Goal: Communication & Community: Participate in discussion

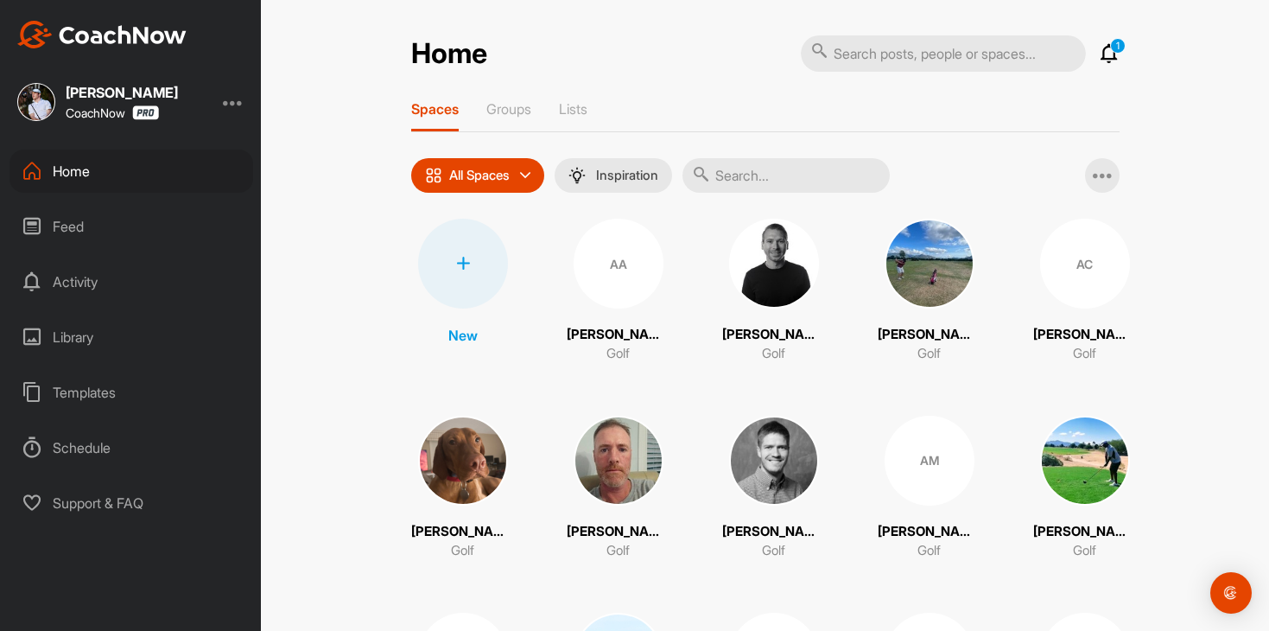
click at [1114, 49] on p "1" at bounding box center [1118, 46] width 16 height 16
click at [1108, 59] on icon at bounding box center [1109, 53] width 21 height 21
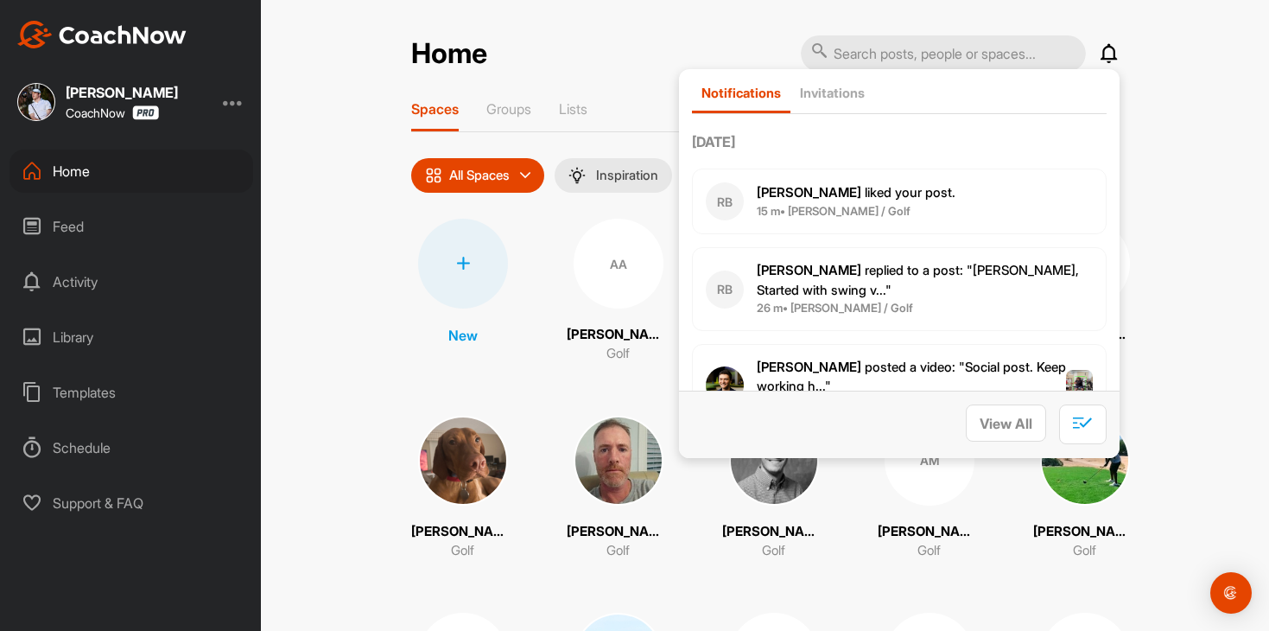
click at [1108, 59] on icon at bounding box center [1109, 53] width 21 height 21
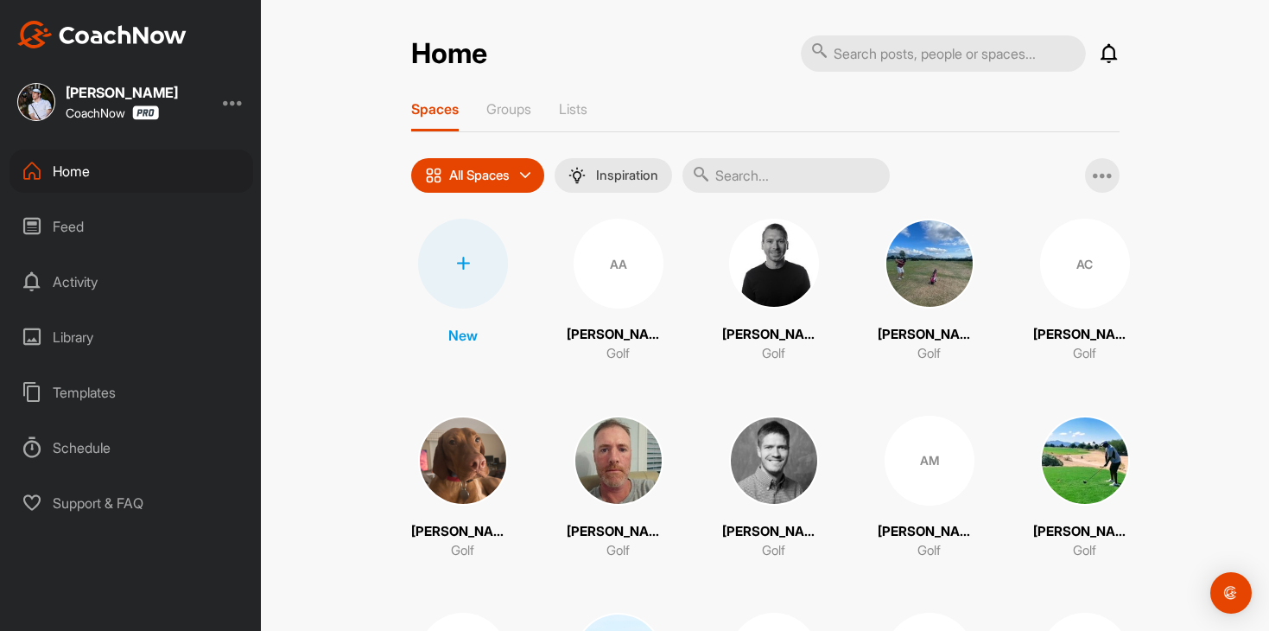
click at [542, 111] on div "Spaces Groups Lists" at bounding box center [765, 116] width 709 height 32
click at [513, 111] on p "Groups" at bounding box center [508, 108] width 45 height 17
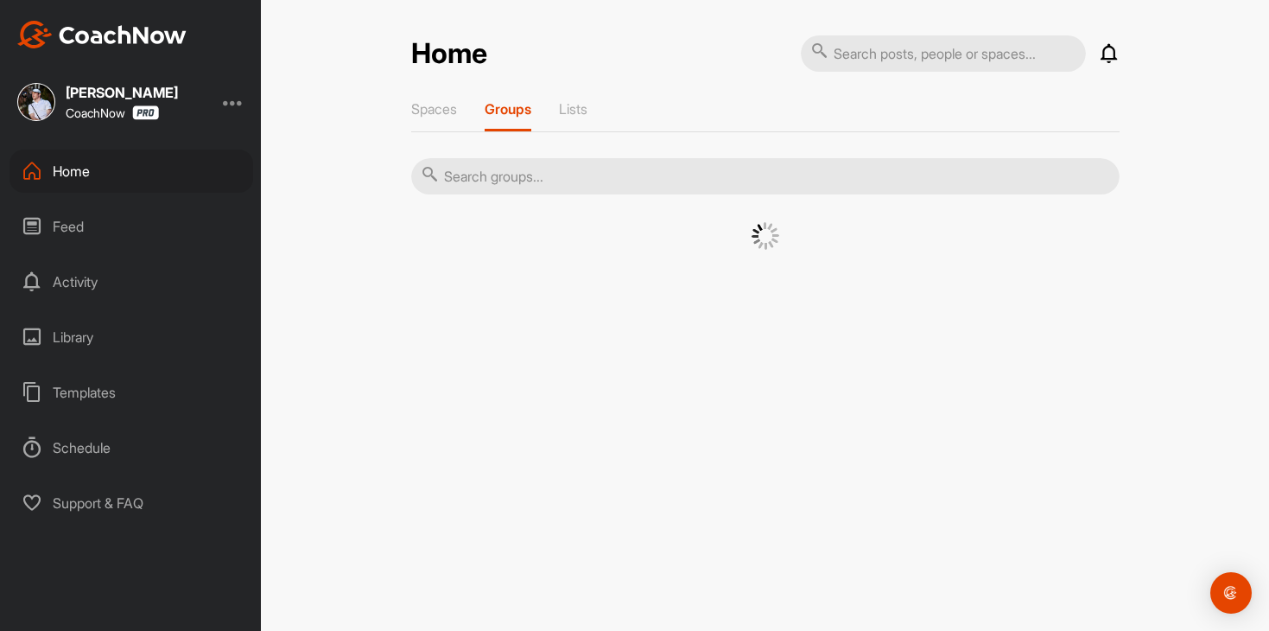
click at [654, 192] on input "text" at bounding box center [765, 176] width 709 height 36
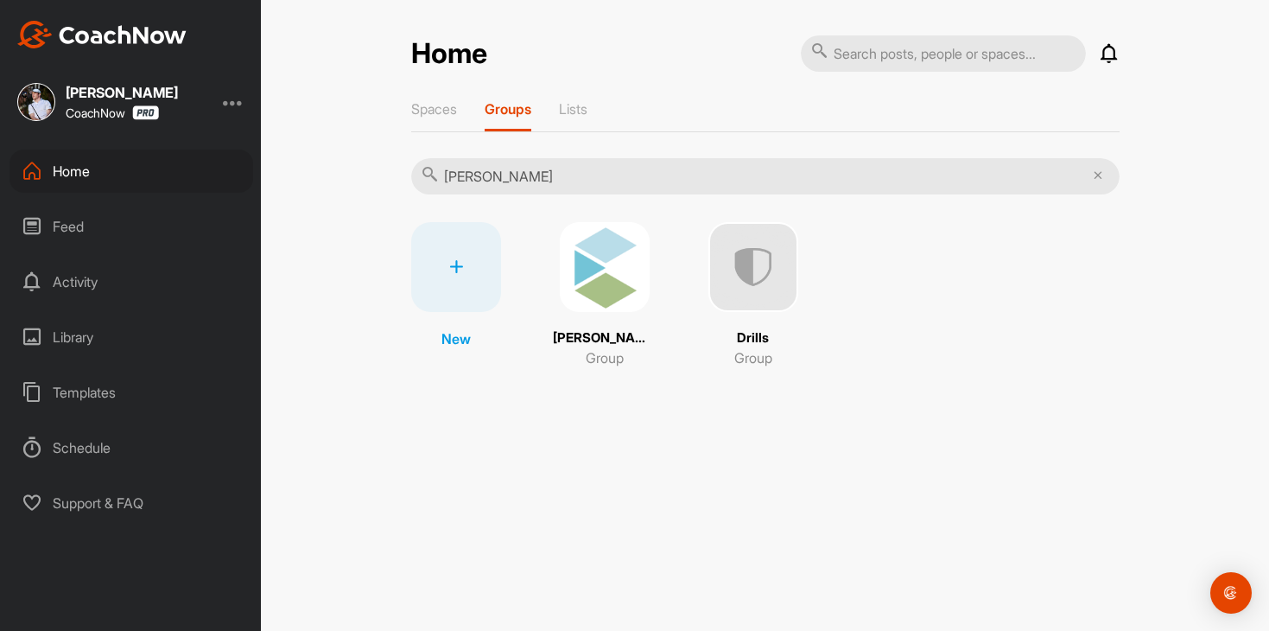
type input "[PERSON_NAME]"
click at [635, 437] on div "Home Notifications Invitations [DATE] RB [PERSON_NAME] liked your post . 17 m •…" at bounding box center [765, 315] width 1008 height 631
click at [606, 270] on img at bounding box center [605, 267] width 90 height 90
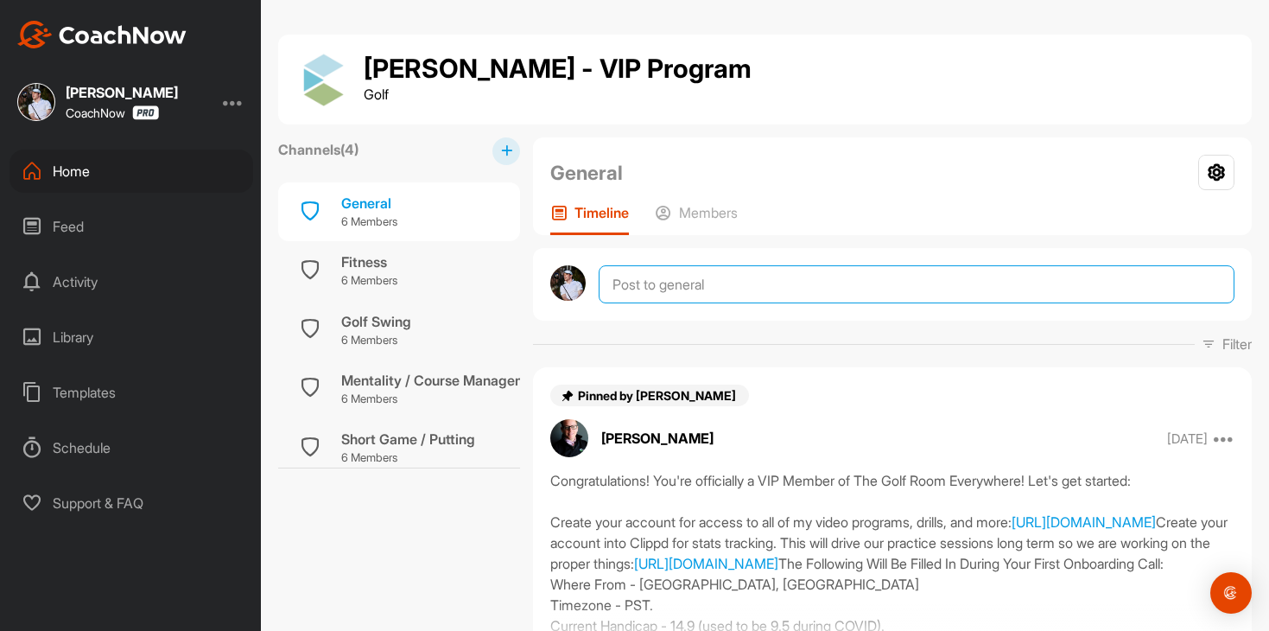
click at [667, 290] on textarea at bounding box center [917, 284] width 636 height 38
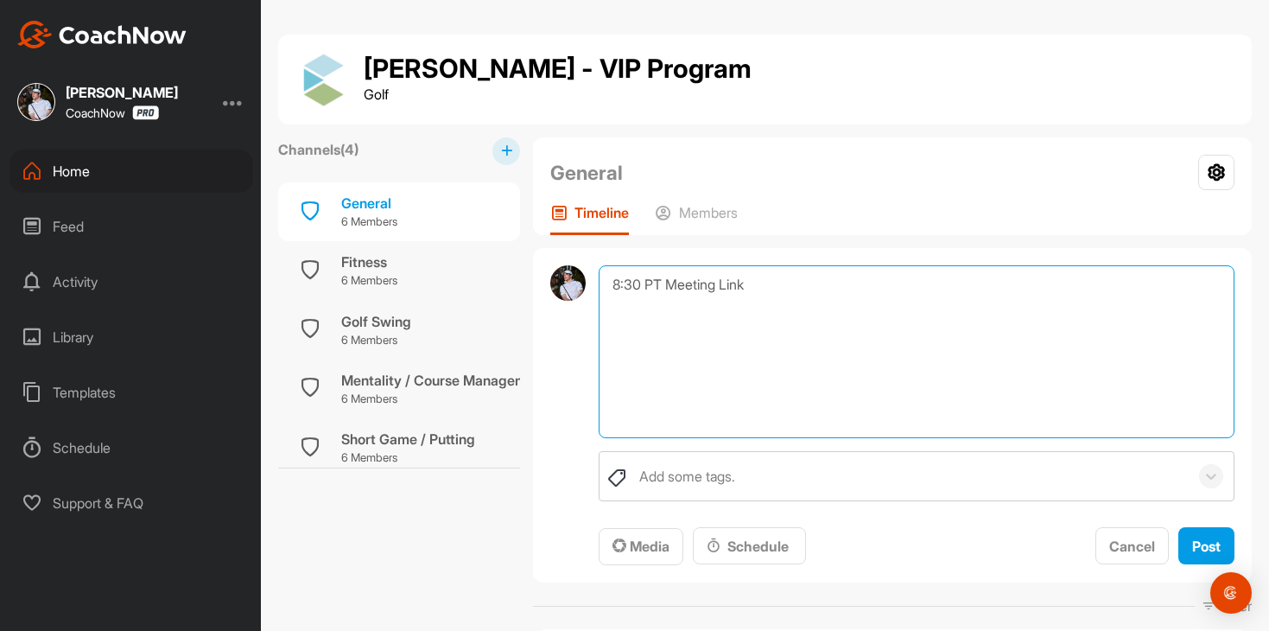
click at [639, 281] on textarea "8:30 PT Meeting Link" at bounding box center [917, 351] width 636 height 173
click at [799, 287] on textarea "8:30am PT Meeting Link" at bounding box center [917, 351] width 636 height 173
paste textarea "[URL][DOMAIN_NAME][SECURITY_DATA]"
type textarea "8:30am PT Meeting Link: [URL][DOMAIN_NAME][SECURITY_DATA]"
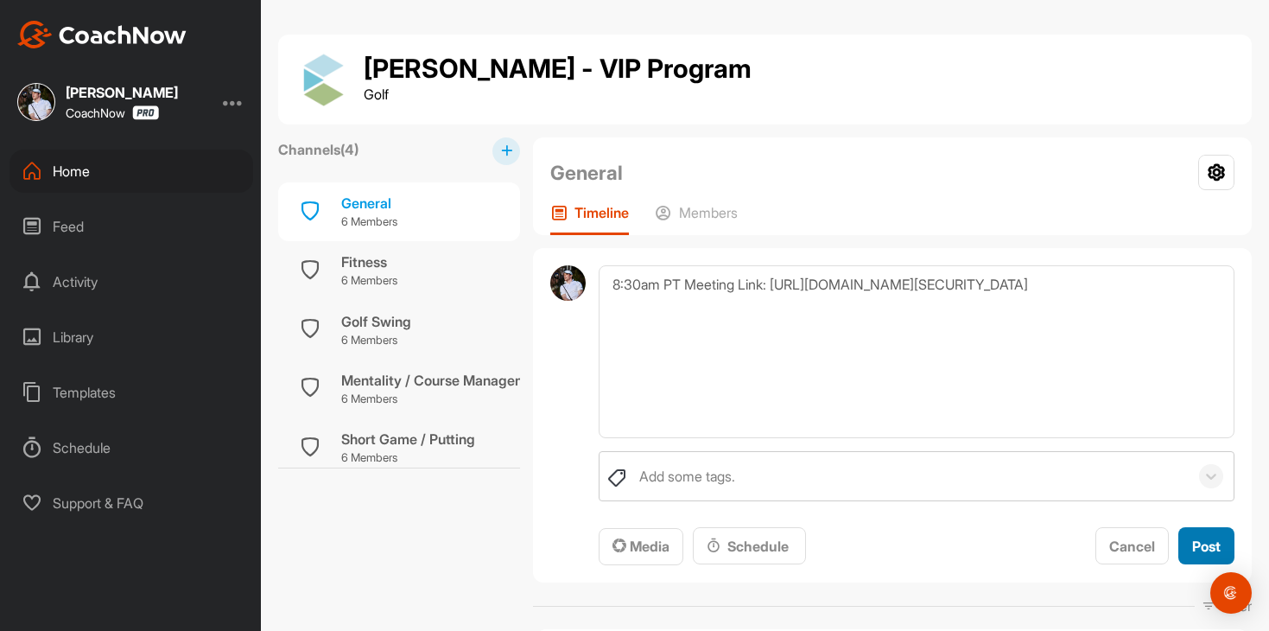
click at [1215, 547] on span "Post" at bounding box center [1206, 545] width 29 height 17
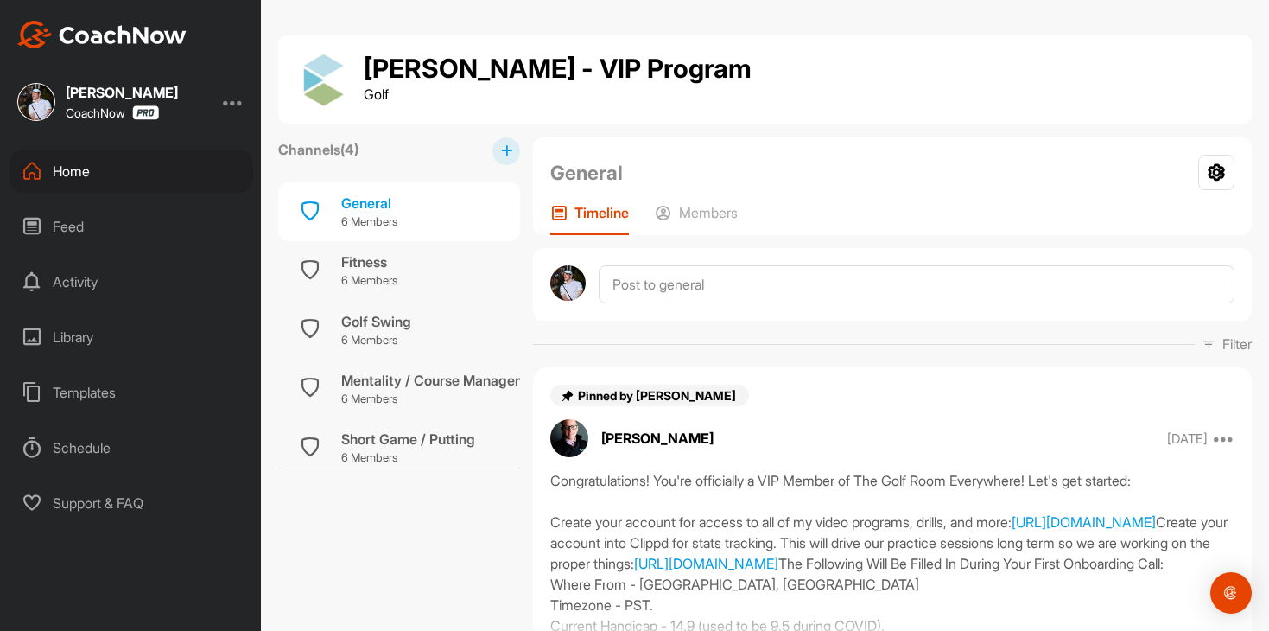
click at [129, 224] on div "Feed" at bounding box center [132, 226] width 244 height 43
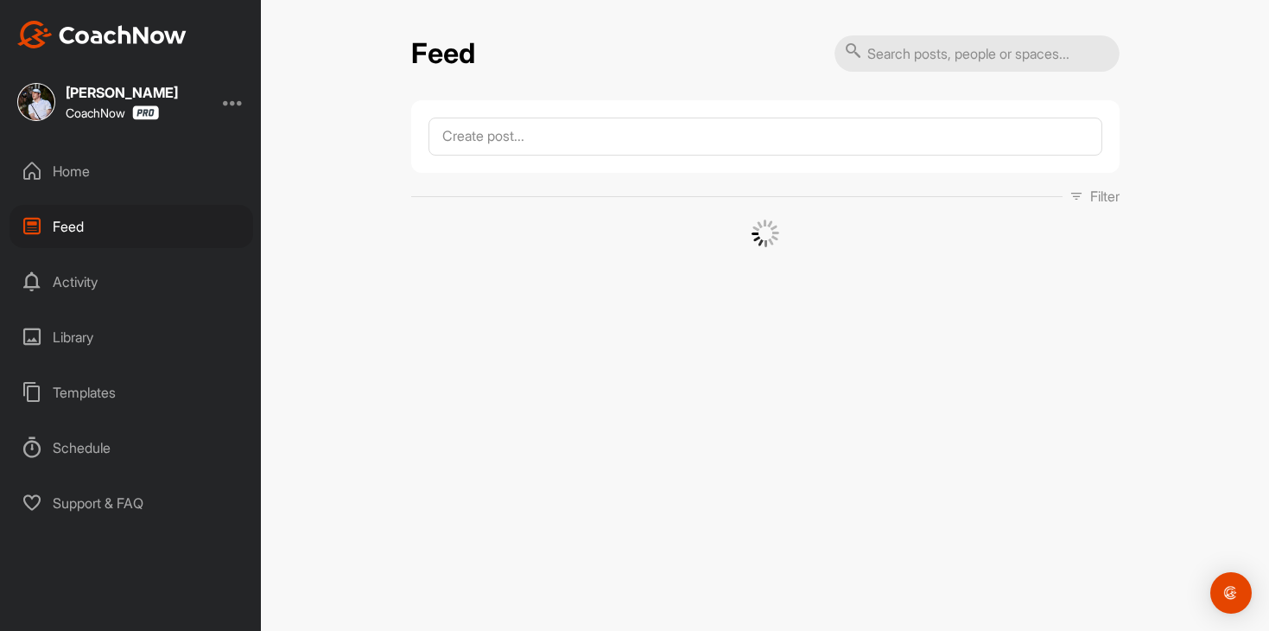
click at [141, 181] on div "Home" at bounding box center [132, 170] width 244 height 43
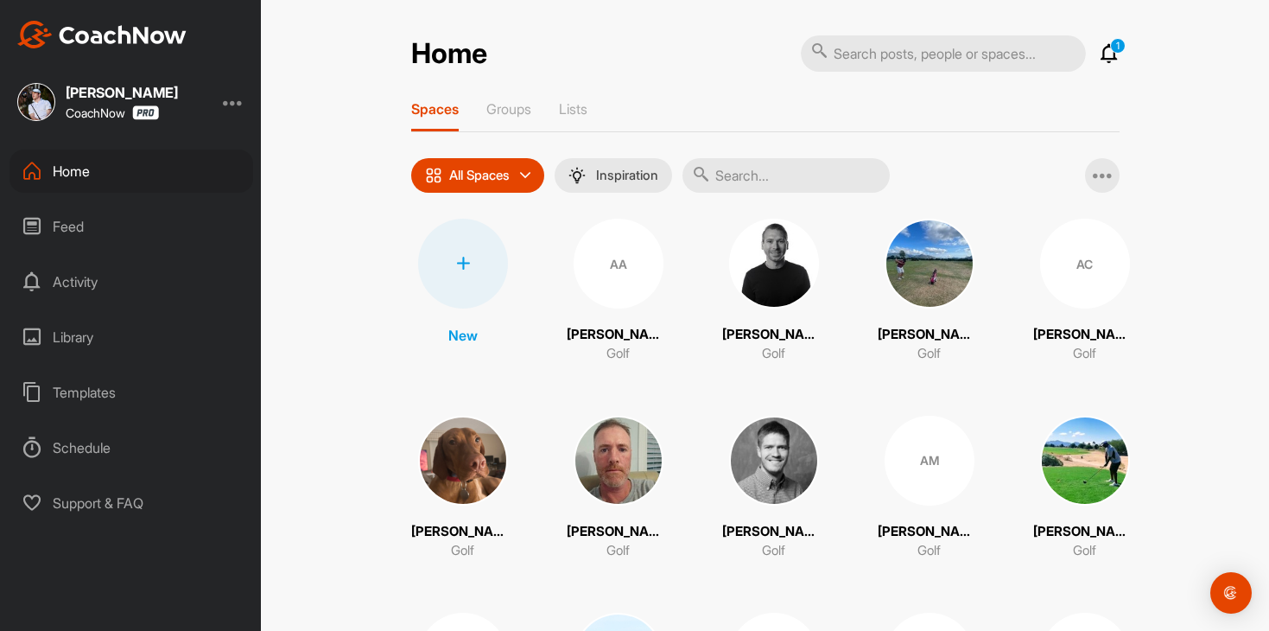
click at [1104, 53] on icon at bounding box center [1109, 53] width 21 height 21
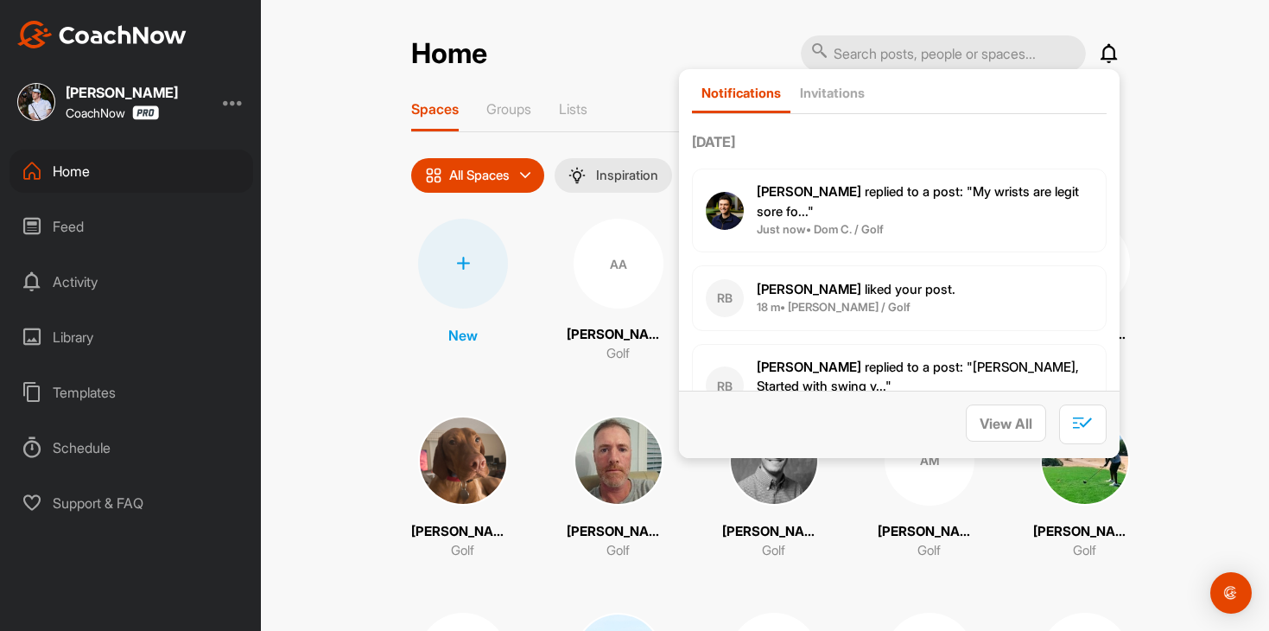
click at [999, 222] on span "Just now • Dom C. / Golf" at bounding box center [925, 229] width 336 height 17
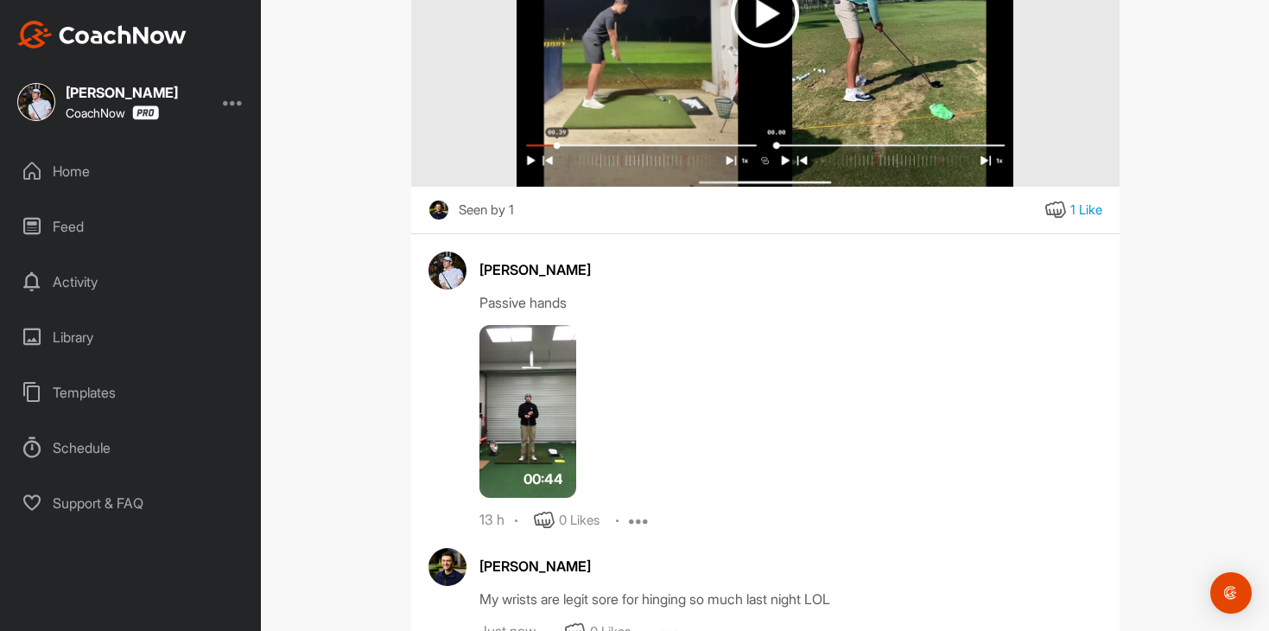
scroll to position [681, 0]
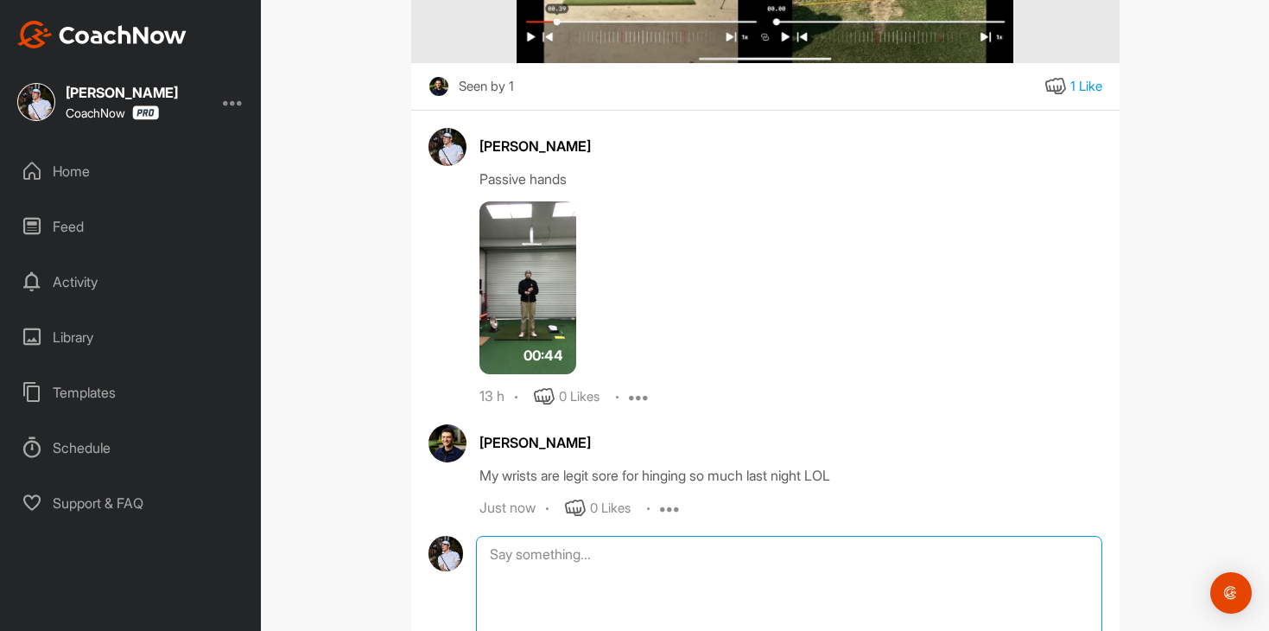
click at [698, 554] on textarea at bounding box center [789, 622] width 626 height 173
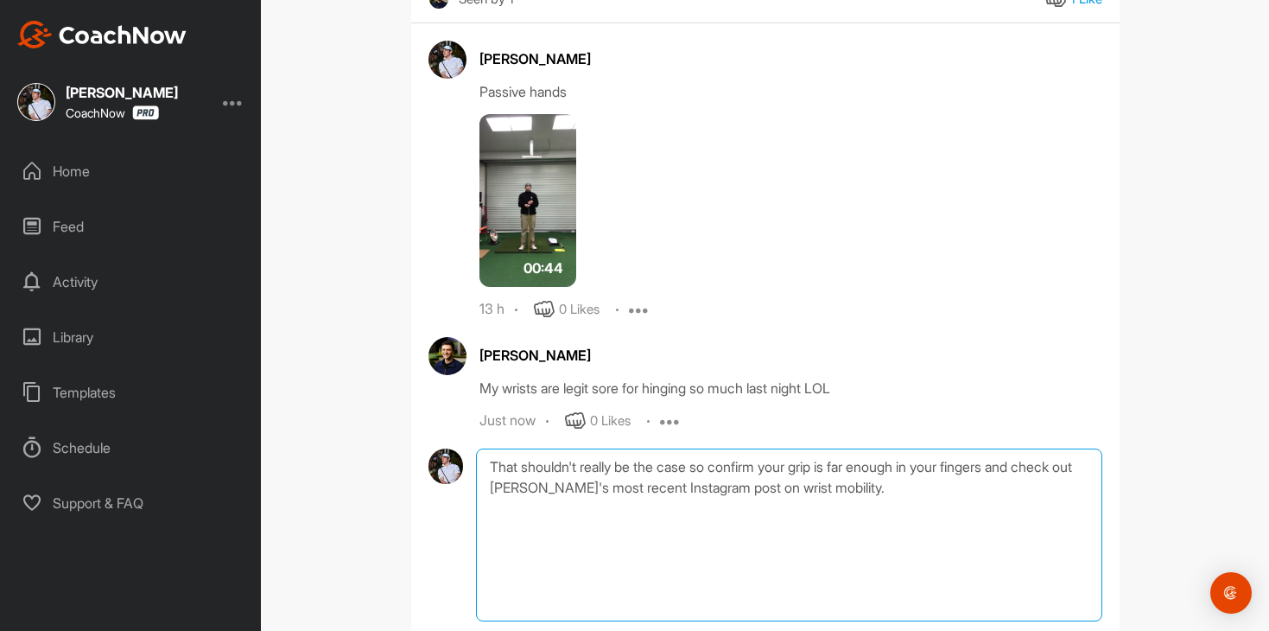
scroll to position [830, 0]
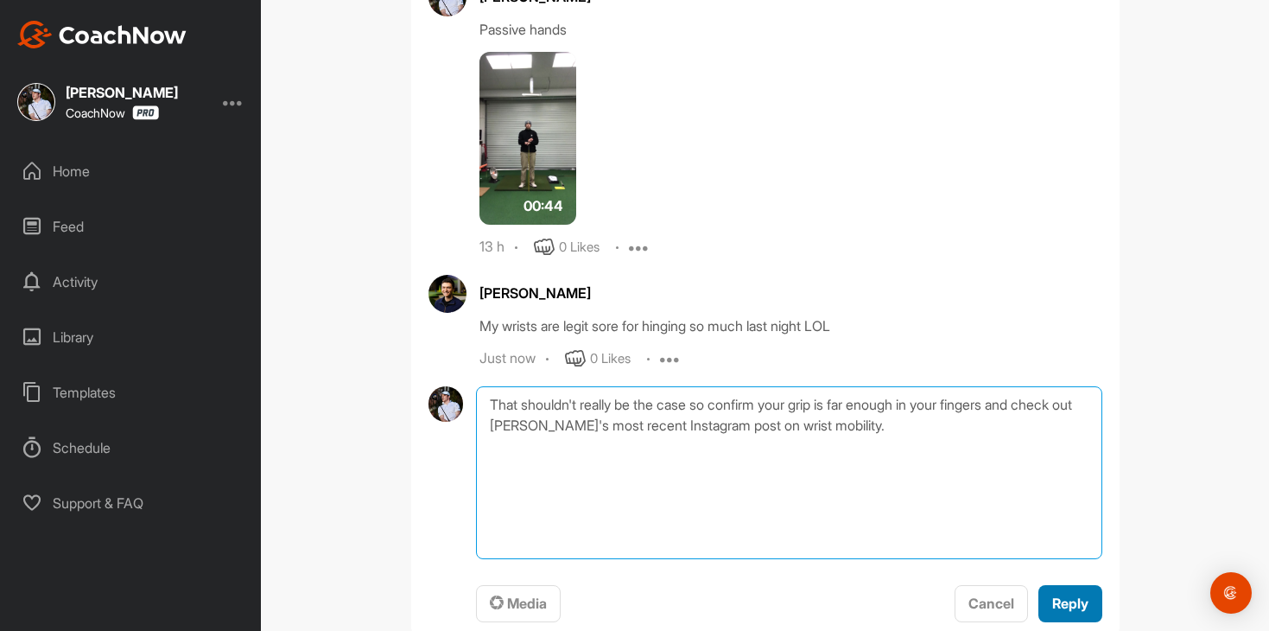
type textarea "That shouldn't really be the case so confirm your grip is far enough in your fi…"
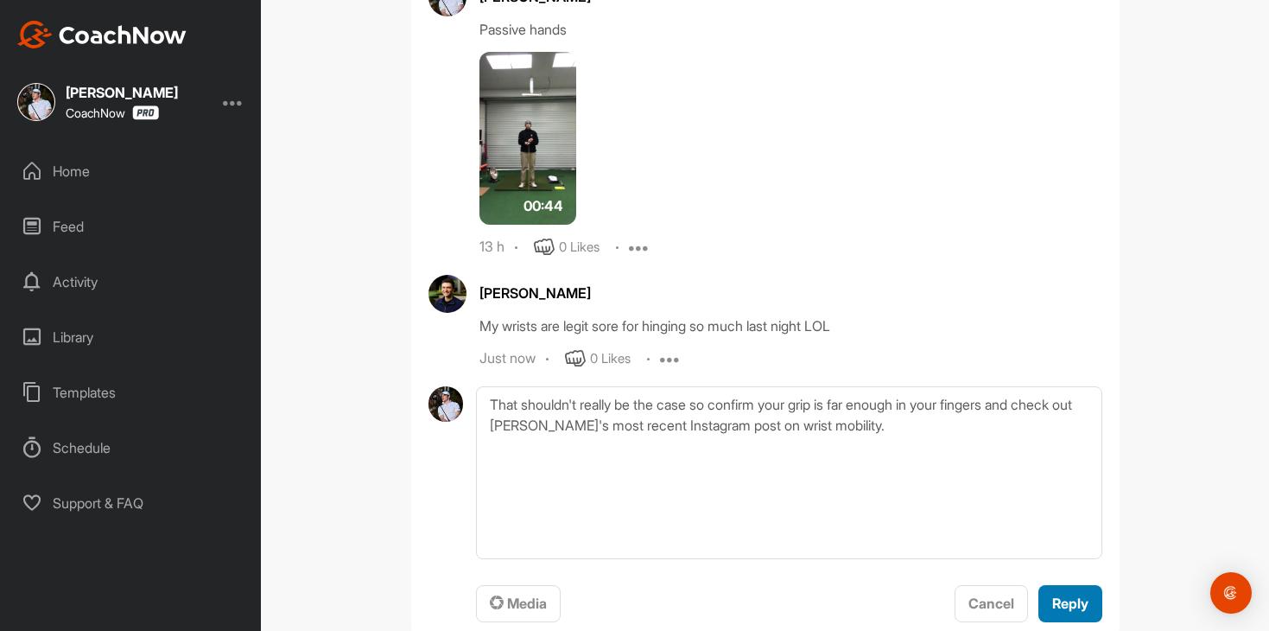
click at [1071, 605] on span "Reply" at bounding box center [1070, 603] width 36 height 17
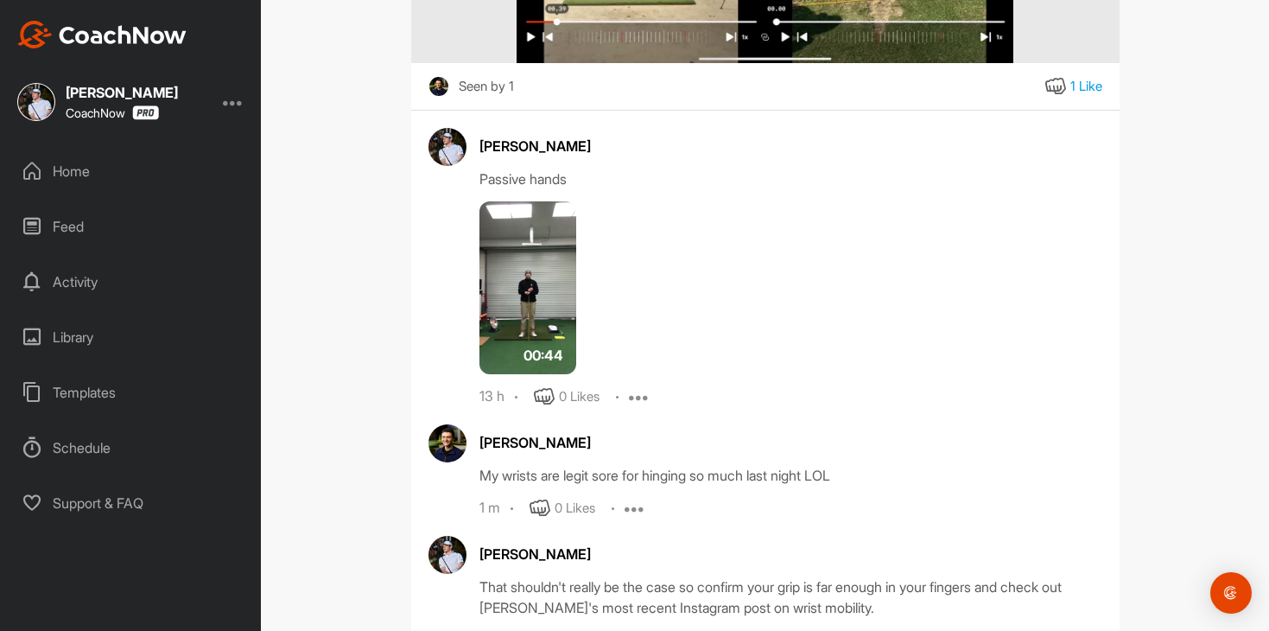
scroll to position [813, 0]
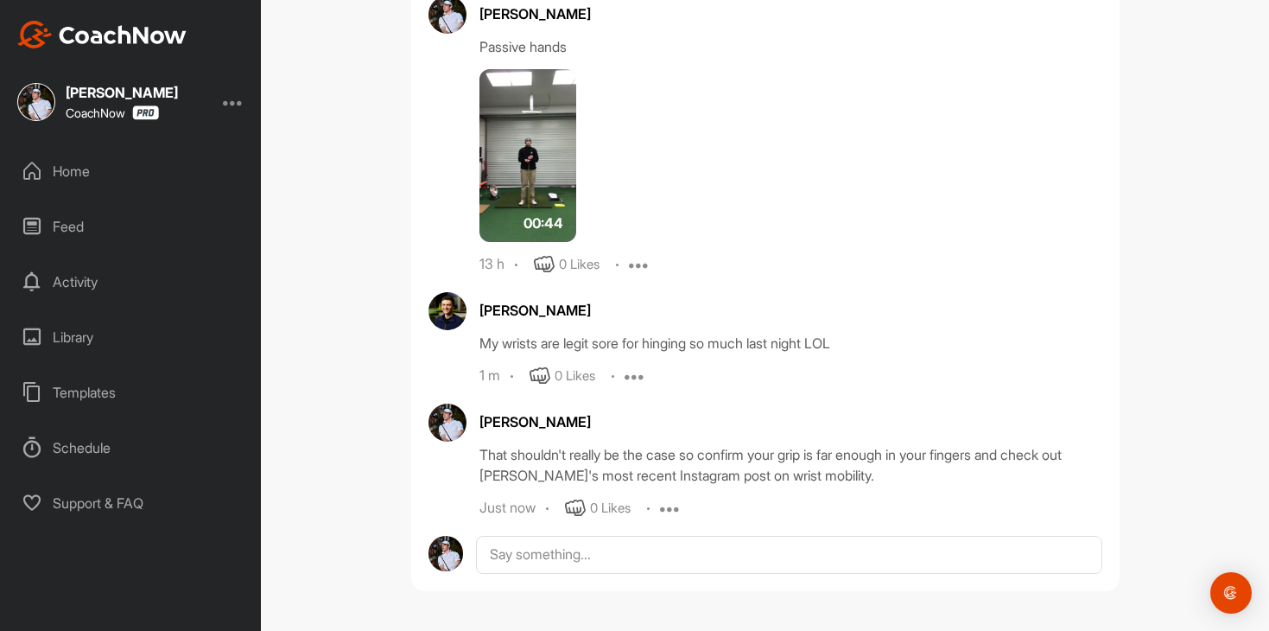
click at [161, 156] on div "Home" at bounding box center [132, 170] width 244 height 43
